Goal: Information Seeking & Learning: Learn about a topic

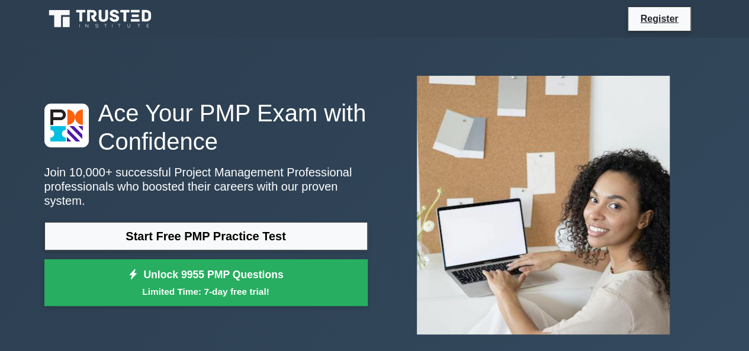
click at [238, 235] on link "Start Free PMP Practice Test" at bounding box center [205, 236] width 323 height 28
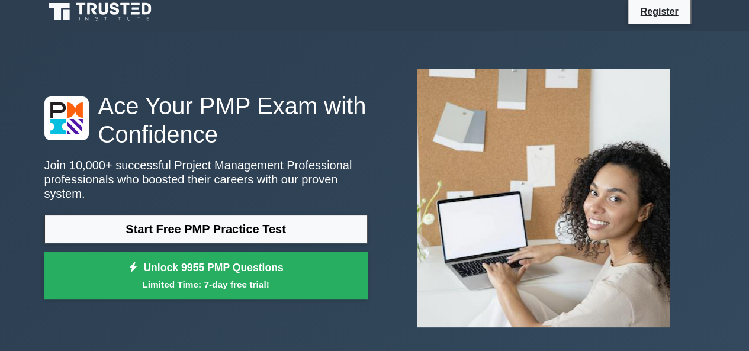
scroll to position [12, 0]
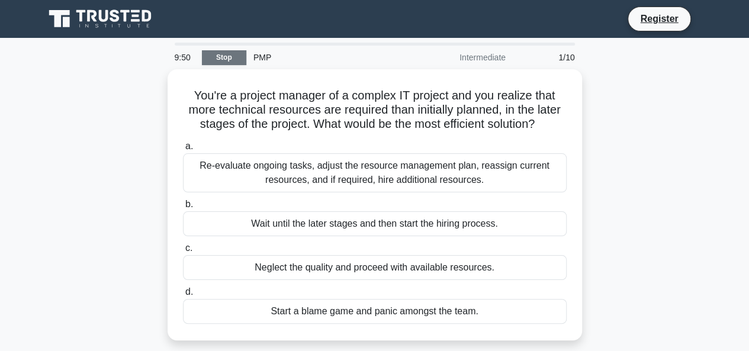
click at [238, 59] on link "Stop" at bounding box center [224, 57] width 44 height 15
click at [224, 56] on link "Stop" at bounding box center [224, 57] width 44 height 15
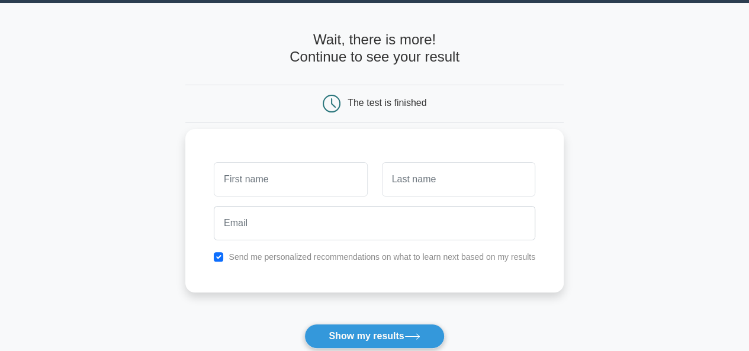
scroll to position [39, 0]
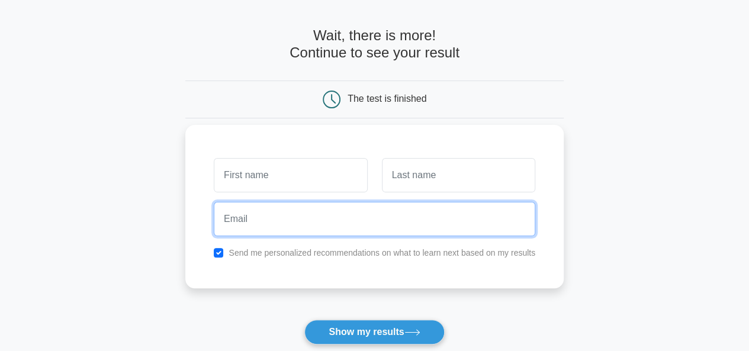
click at [285, 226] on input "email" at bounding box center [375, 219] width 322 height 34
type input "[EMAIL_ADDRESS][DOMAIN_NAME]"
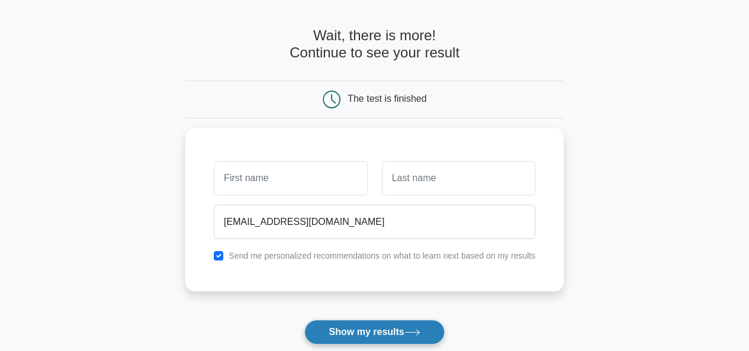
click at [346, 330] on button "Show my results" at bounding box center [374, 332] width 140 height 25
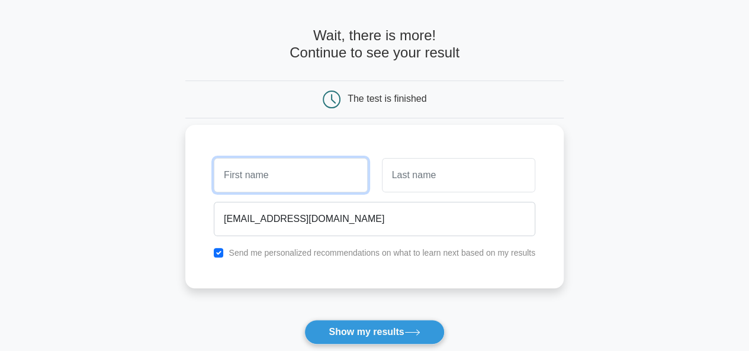
click at [290, 175] on input "text" at bounding box center [290, 175] width 153 height 34
type input "ASMA"
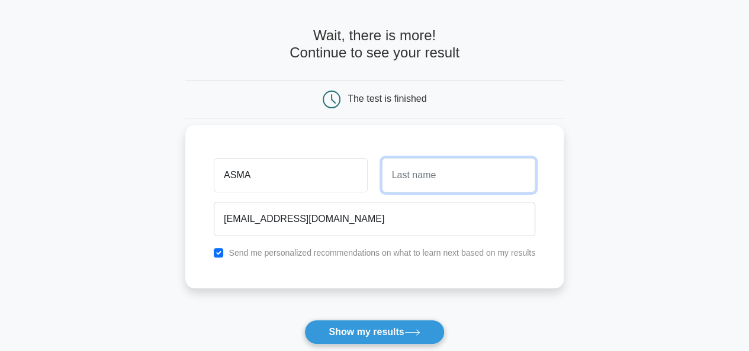
click at [415, 172] on input "text" at bounding box center [458, 175] width 153 height 34
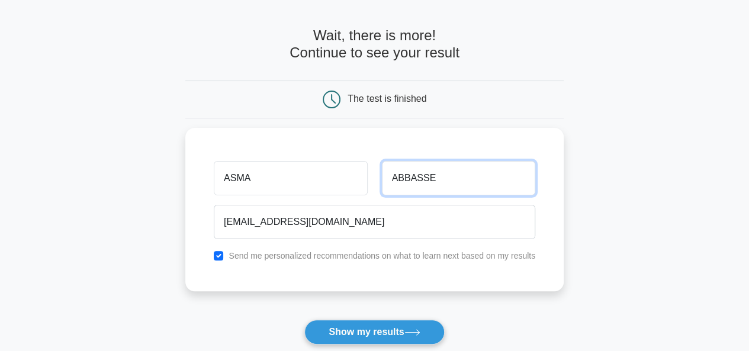
type input "ABBASSE"
click at [304, 320] on button "Show my results" at bounding box center [374, 332] width 140 height 25
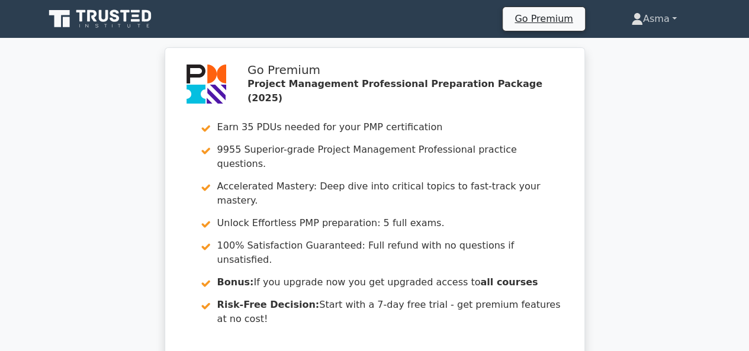
click at [663, 17] on link "Asma" at bounding box center [654, 19] width 102 height 24
click at [668, 18] on link "Asma" at bounding box center [654, 19] width 102 height 24
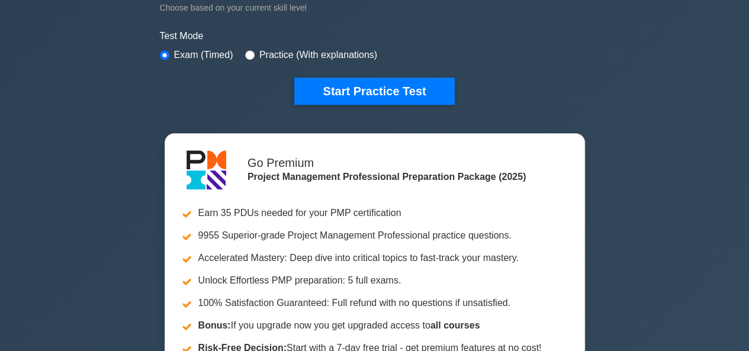
scroll to position [343, 0]
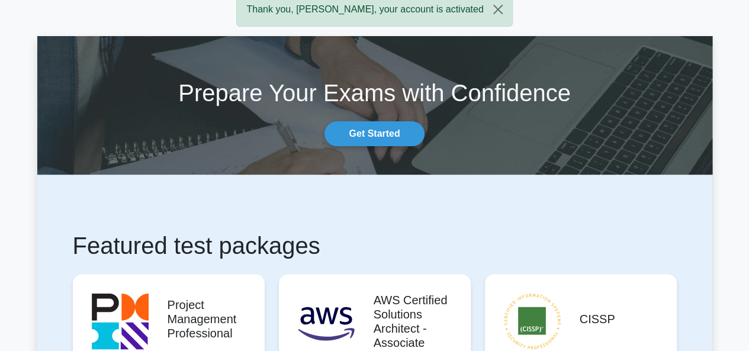
scroll to position [47, 0]
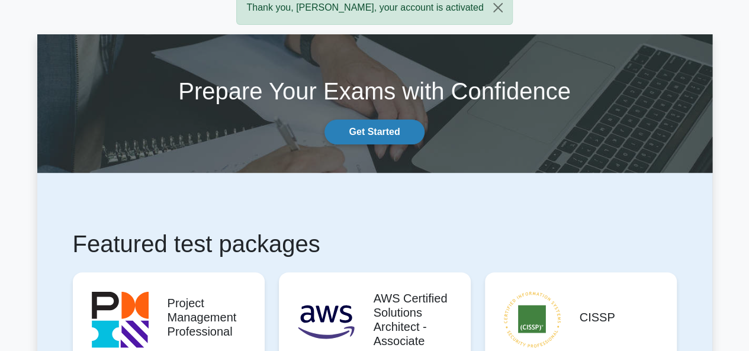
click at [373, 139] on link "Get Started" at bounding box center [374, 132] width 99 height 25
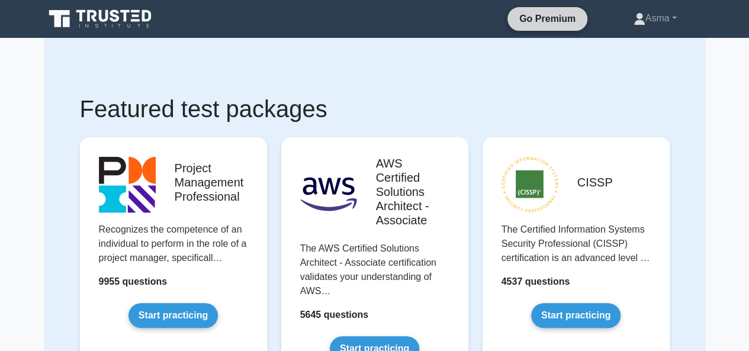
click at [560, 24] on link "Go Premium" at bounding box center [547, 18] width 70 height 15
